Goal: Check status

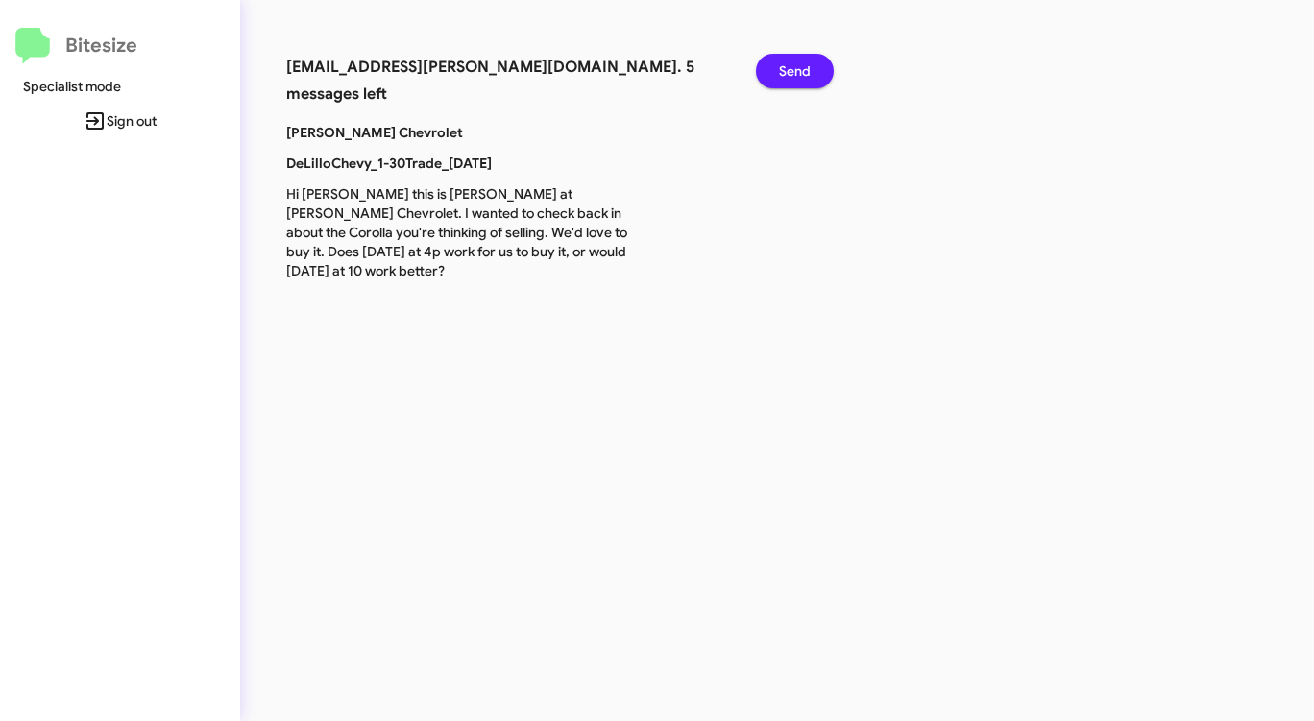
click at [782, 61] on span "Send" at bounding box center [795, 71] width 32 height 35
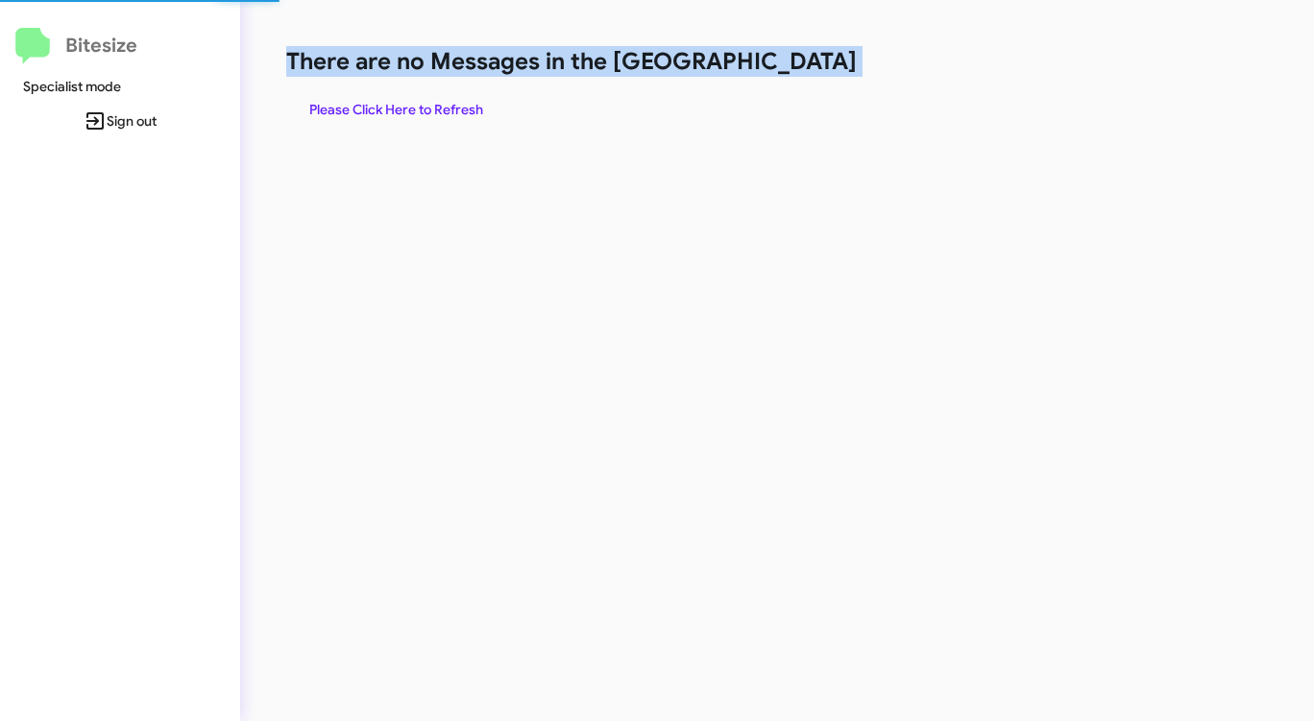
click at [782, 61] on h1 "There are no Messages in the [GEOGRAPHIC_DATA]" at bounding box center [687, 61] width 803 height 31
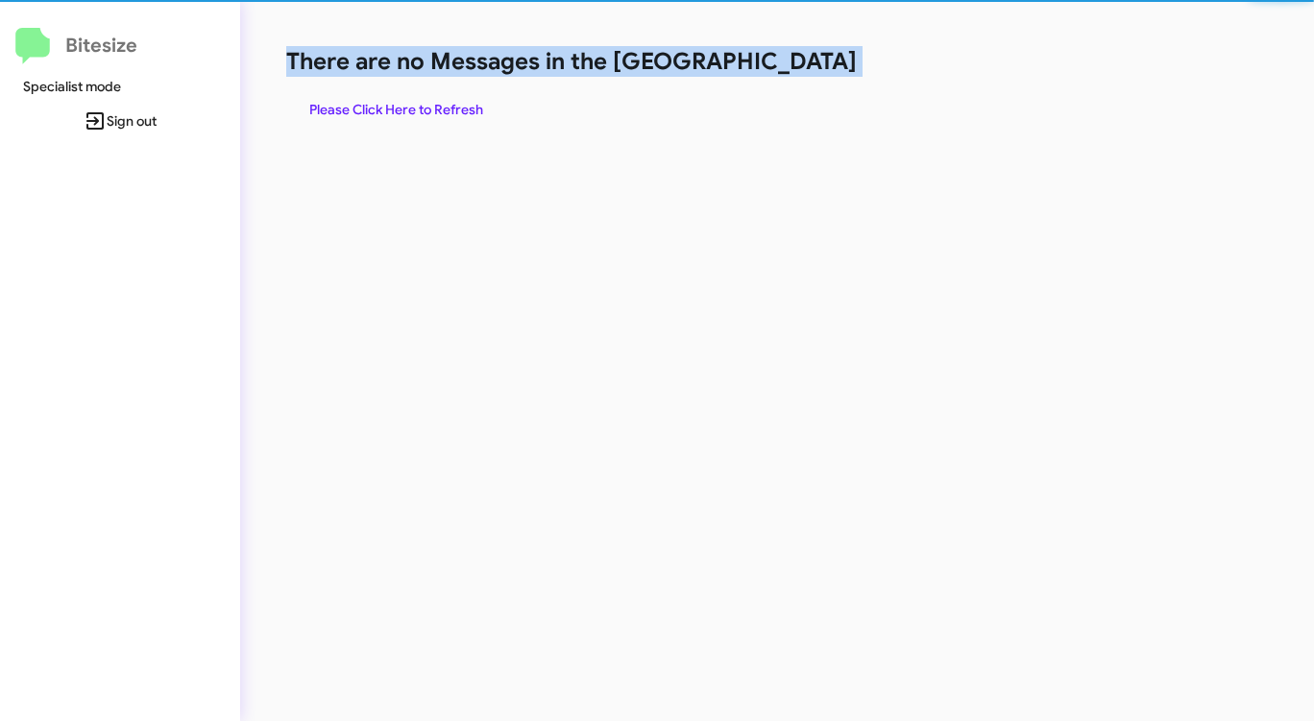
click at [782, 61] on h1 "There are no Messages in the [GEOGRAPHIC_DATA]" at bounding box center [687, 61] width 803 height 31
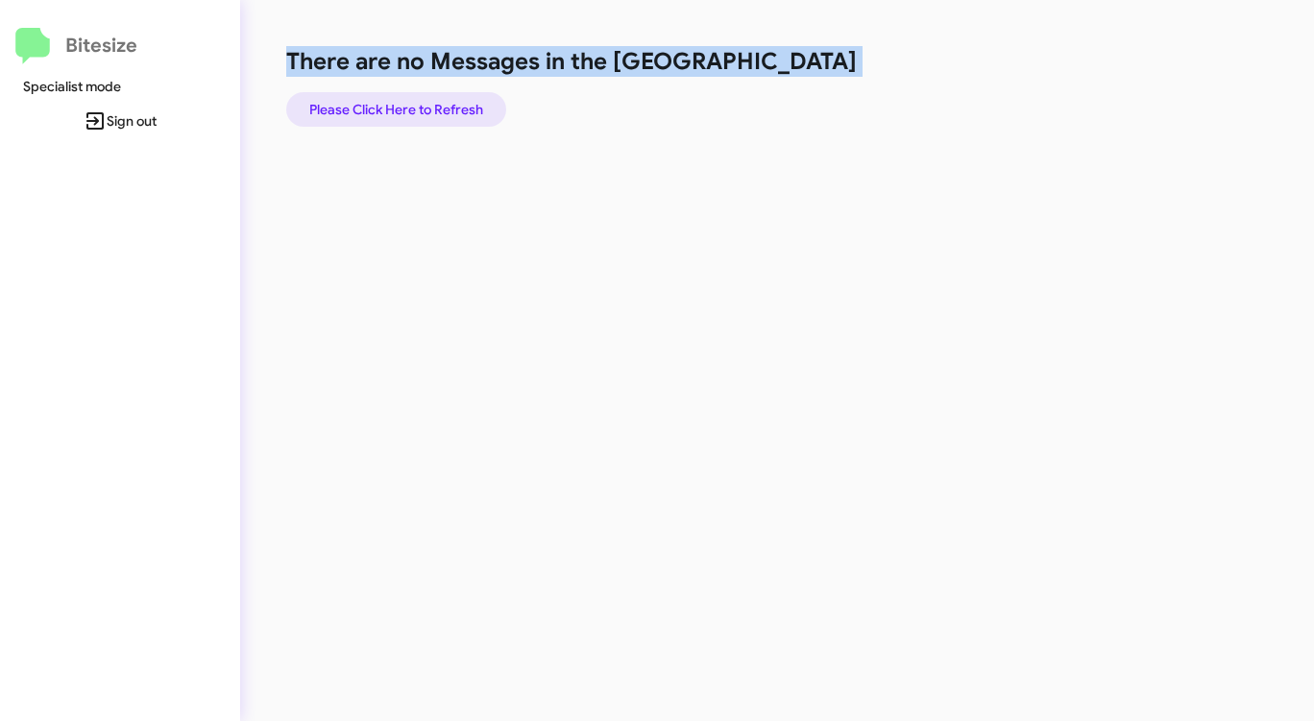
click at [338, 114] on span "Please Click Here to Refresh" at bounding box center [396, 109] width 174 height 35
click at [381, 105] on span "Please Click Here to Refresh" at bounding box center [396, 109] width 174 height 35
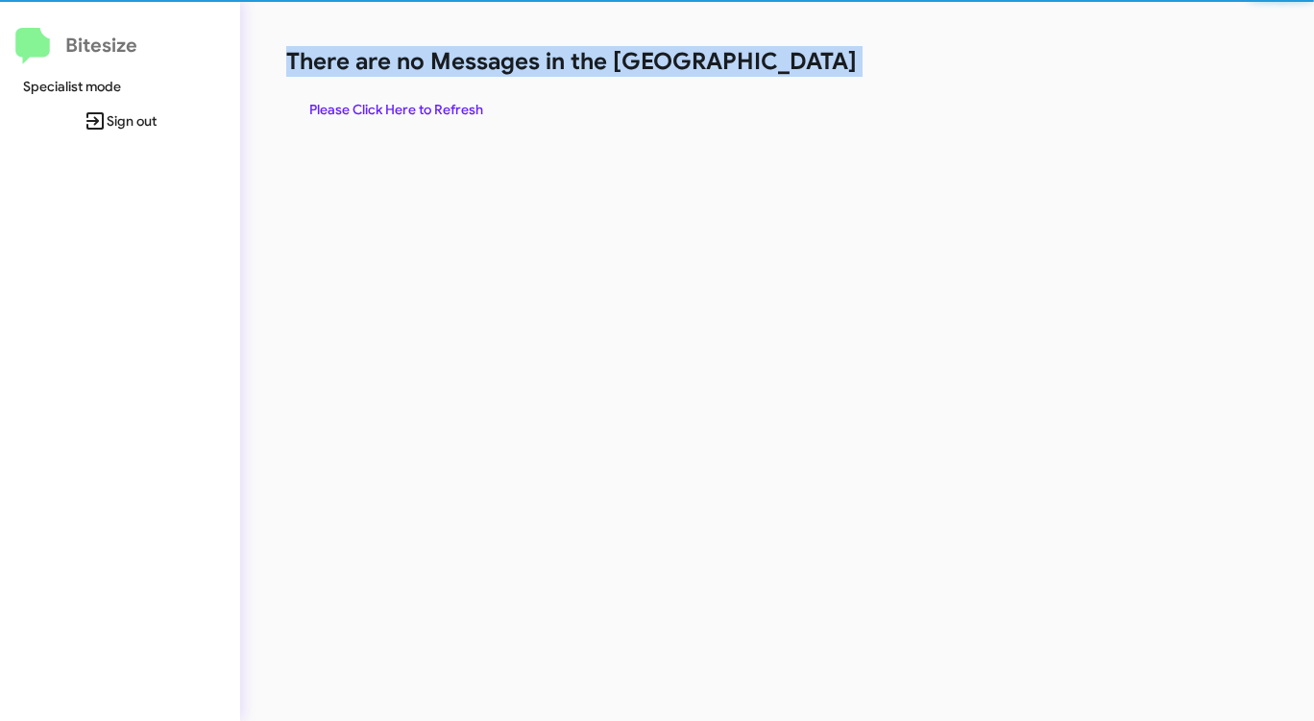
click at [379, 106] on span "Please Click Here to Refresh" at bounding box center [396, 109] width 174 height 35
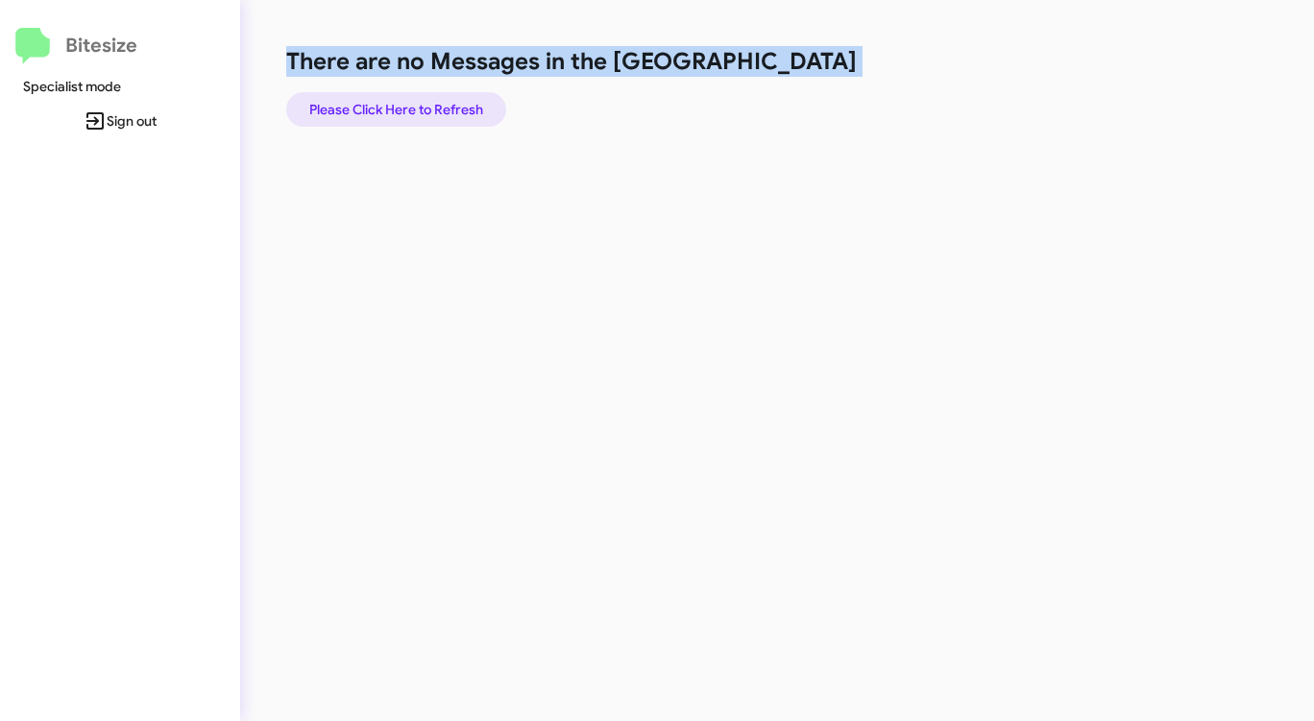
click at [369, 107] on span "Please Click Here to Refresh" at bounding box center [396, 109] width 174 height 35
